Goal: Find contact information: Find contact information

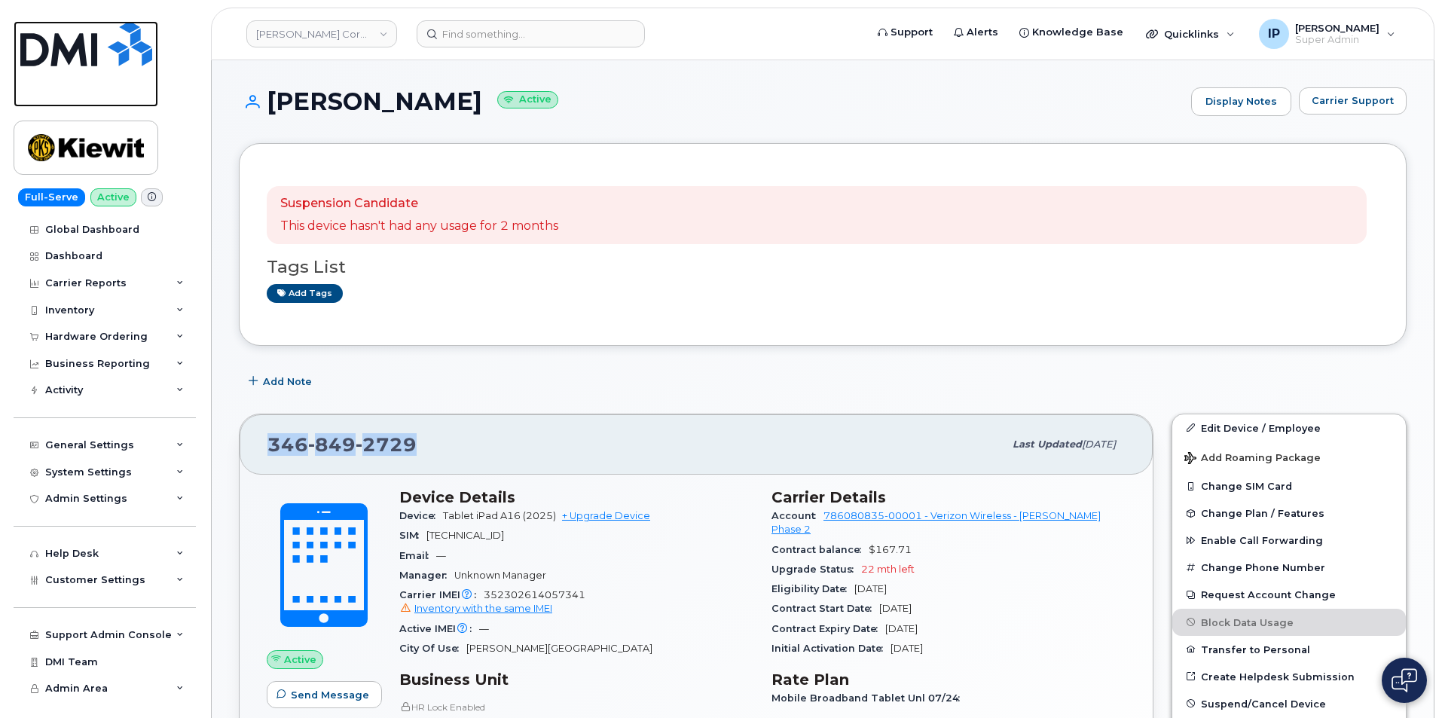
drag, startPoint x: 114, startPoint y: 46, endPoint x: 121, endPoint y: 36, distance: 12.4
click at [114, 45] on img at bounding box center [86, 43] width 132 height 45
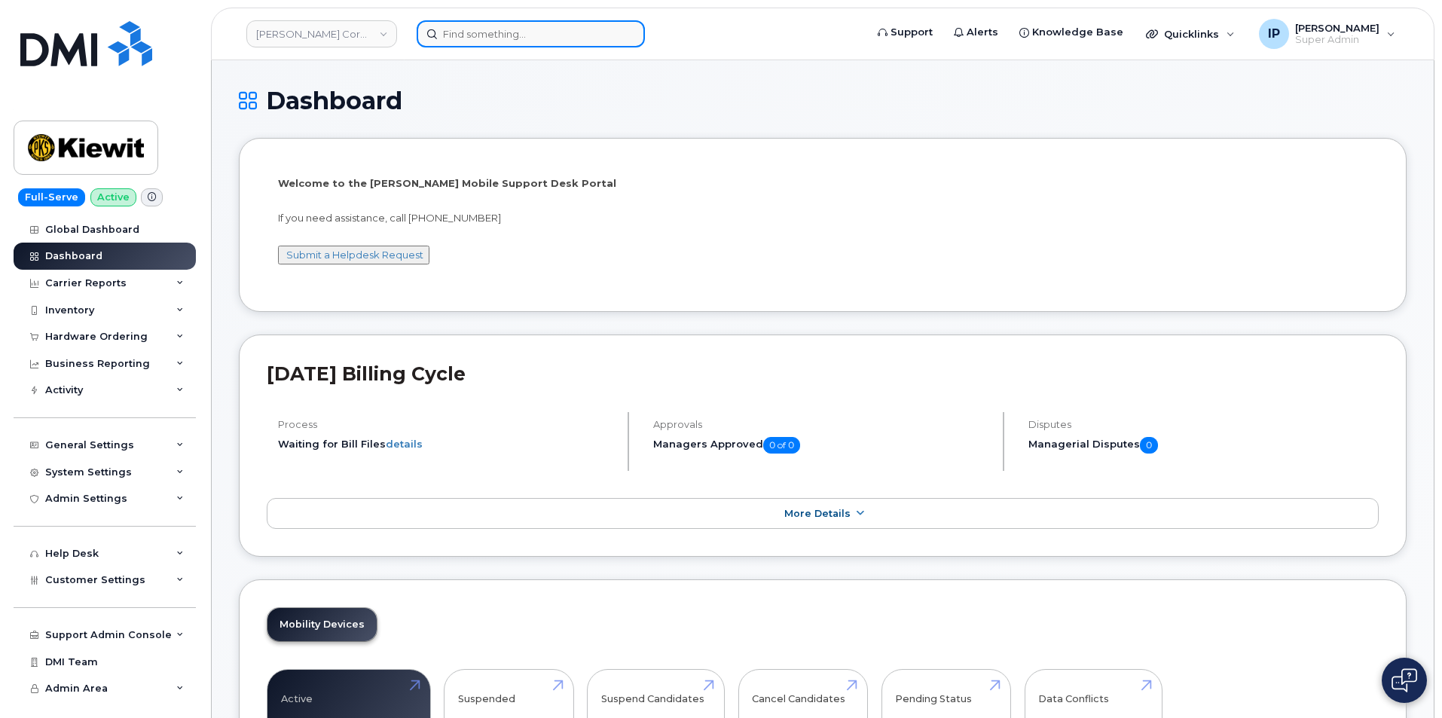
click at [492, 32] on input at bounding box center [531, 33] width 228 height 27
paste input "9083808568"
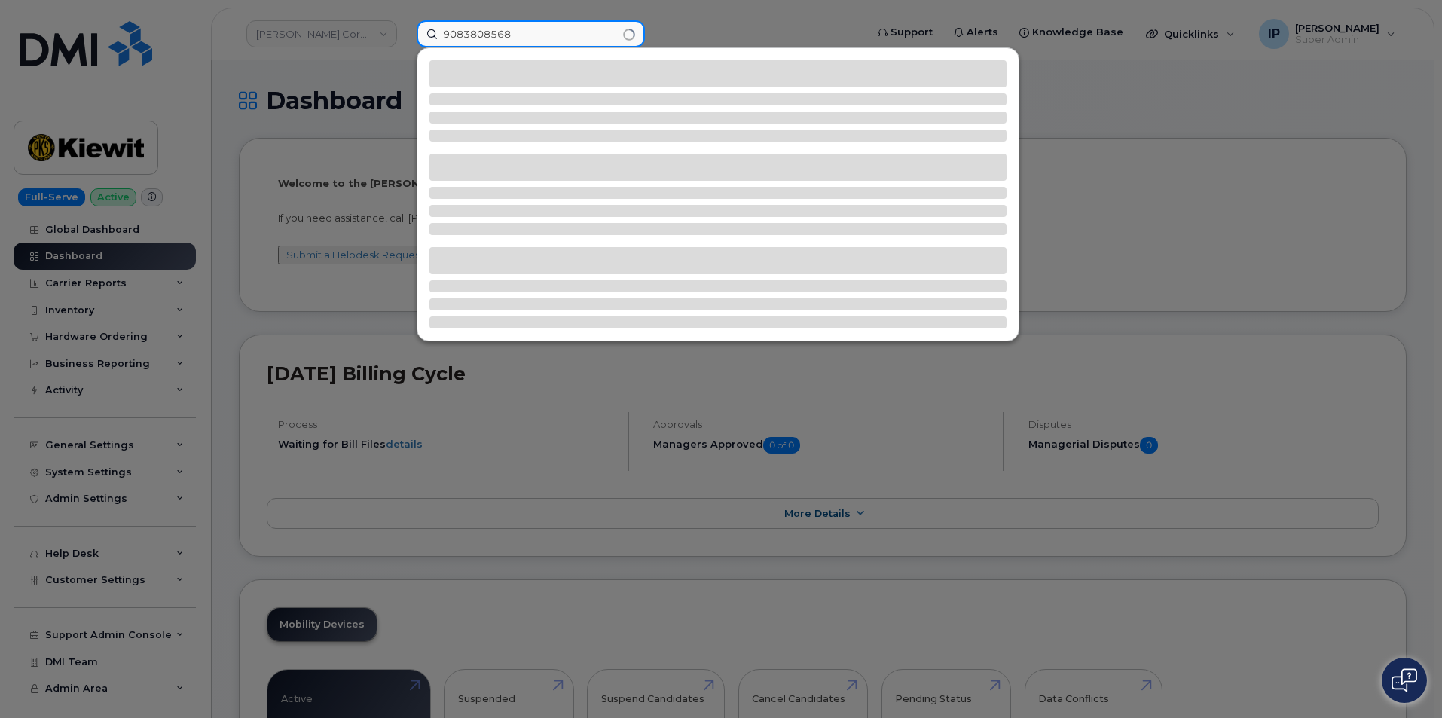
type input "9083808568"
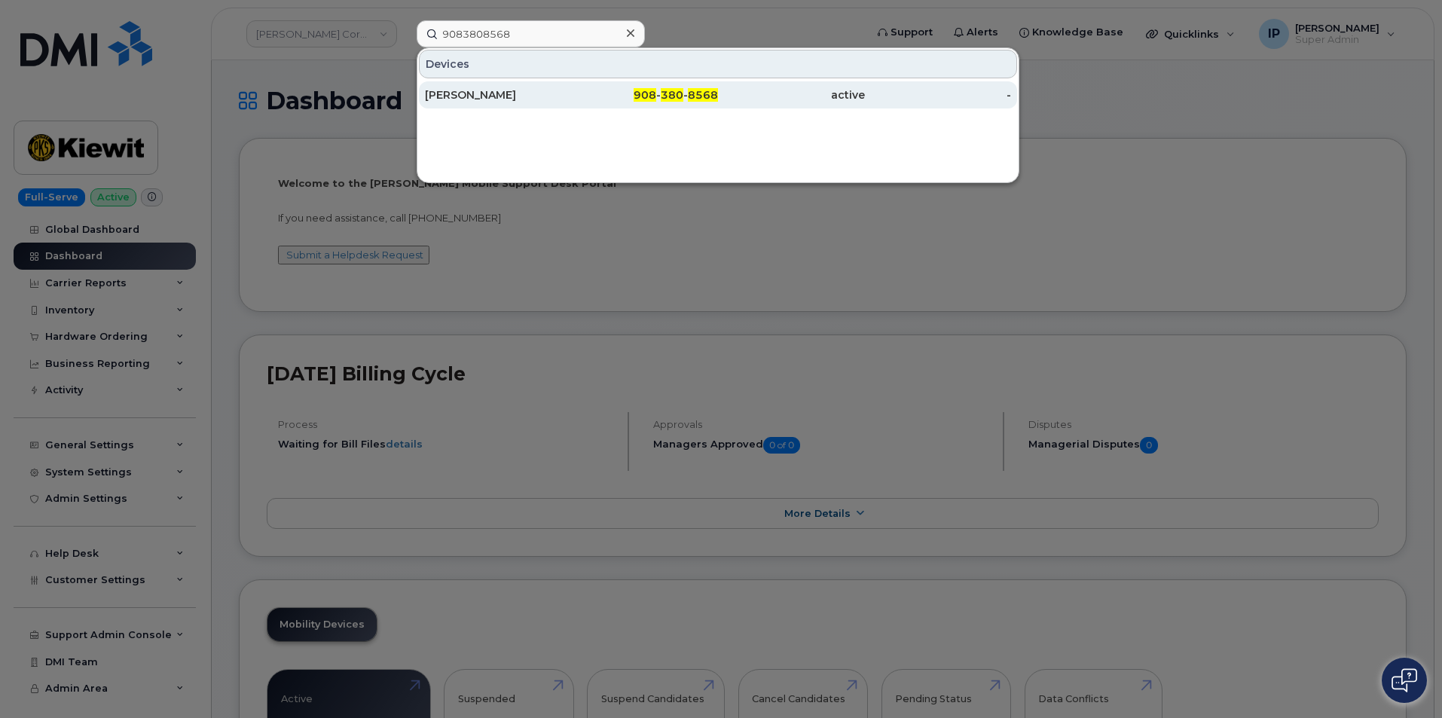
click at [620, 102] on div "908 - 380 - 8568" at bounding box center [645, 94] width 147 height 15
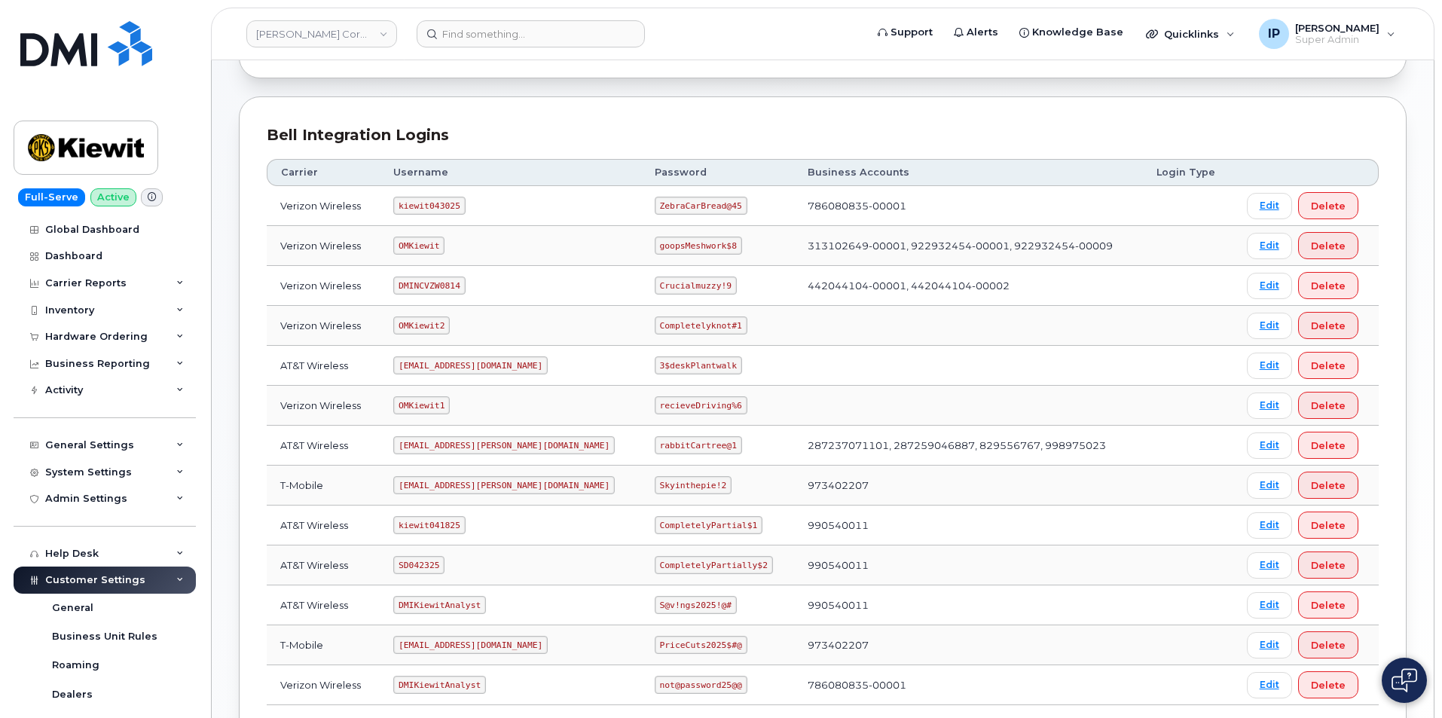
scroll to position [151, 0]
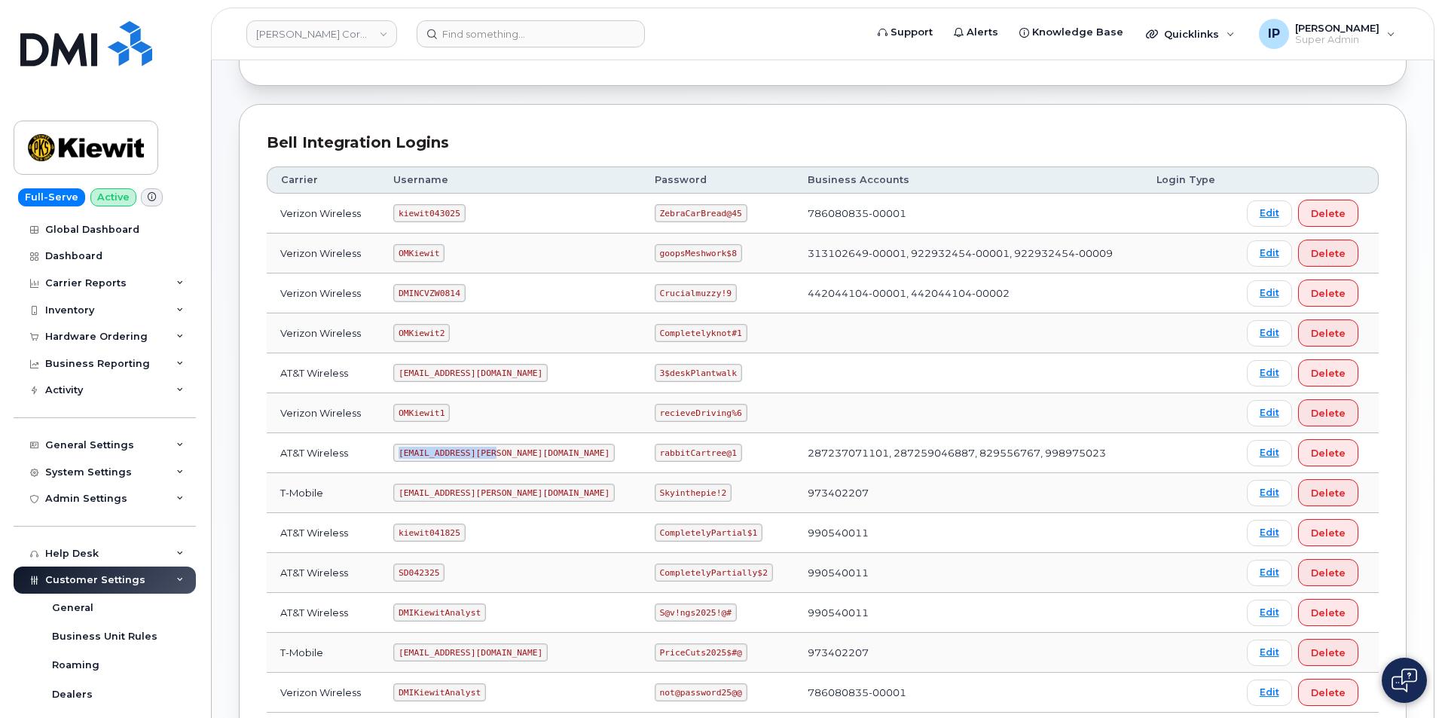
drag, startPoint x: 501, startPoint y: 450, endPoint x: 398, endPoint y: 449, distance: 103.2
click at [398, 449] on td "[EMAIL_ADDRESS][PERSON_NAME][DOMAIN_NAME]" at bounding box center [510, 453] width 261 height 40
copy code "[EMAIL_ADDRESS][PERSON_NAME][DOMAIN_NAME]"
